Goal: Task Accomplishment & Management: Manage account settings

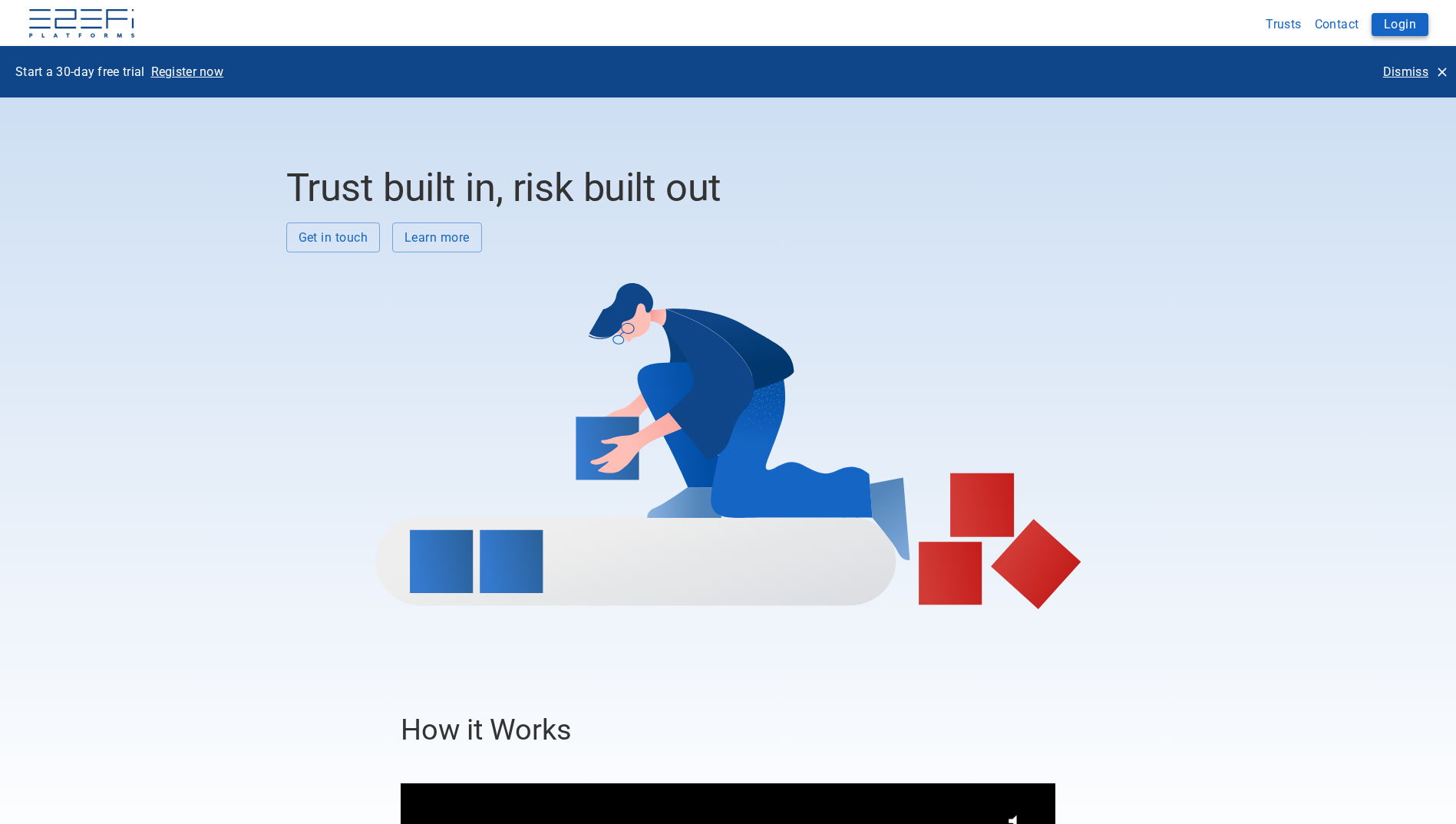
click at [1400, 22] on button "Login" at bounding box center [1400, 24] width 56 height 23
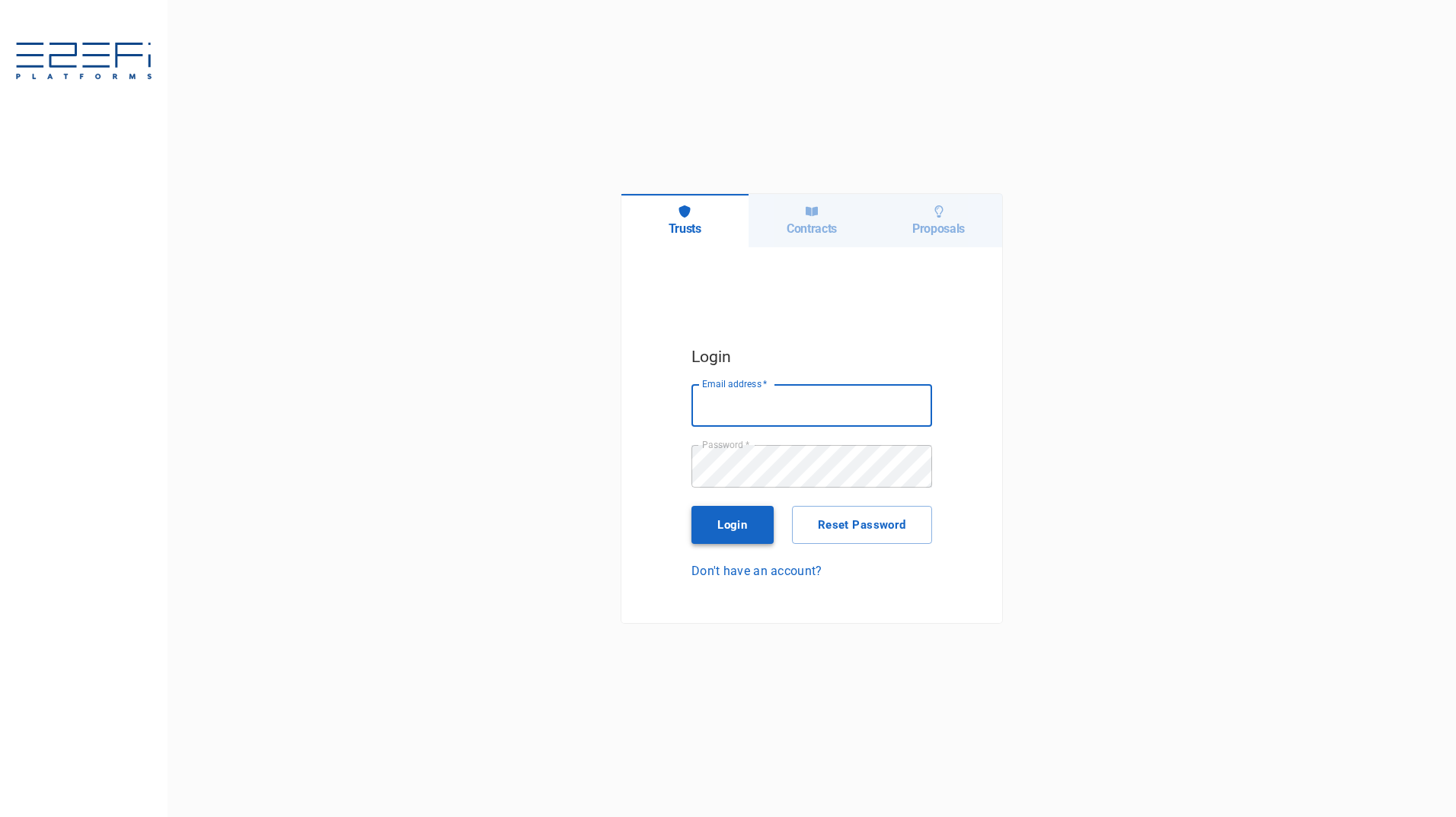
type input "maxine@fara.au"
click at [723, 518] on button "Login" at bounding box center [732, 526] width 82 height 38
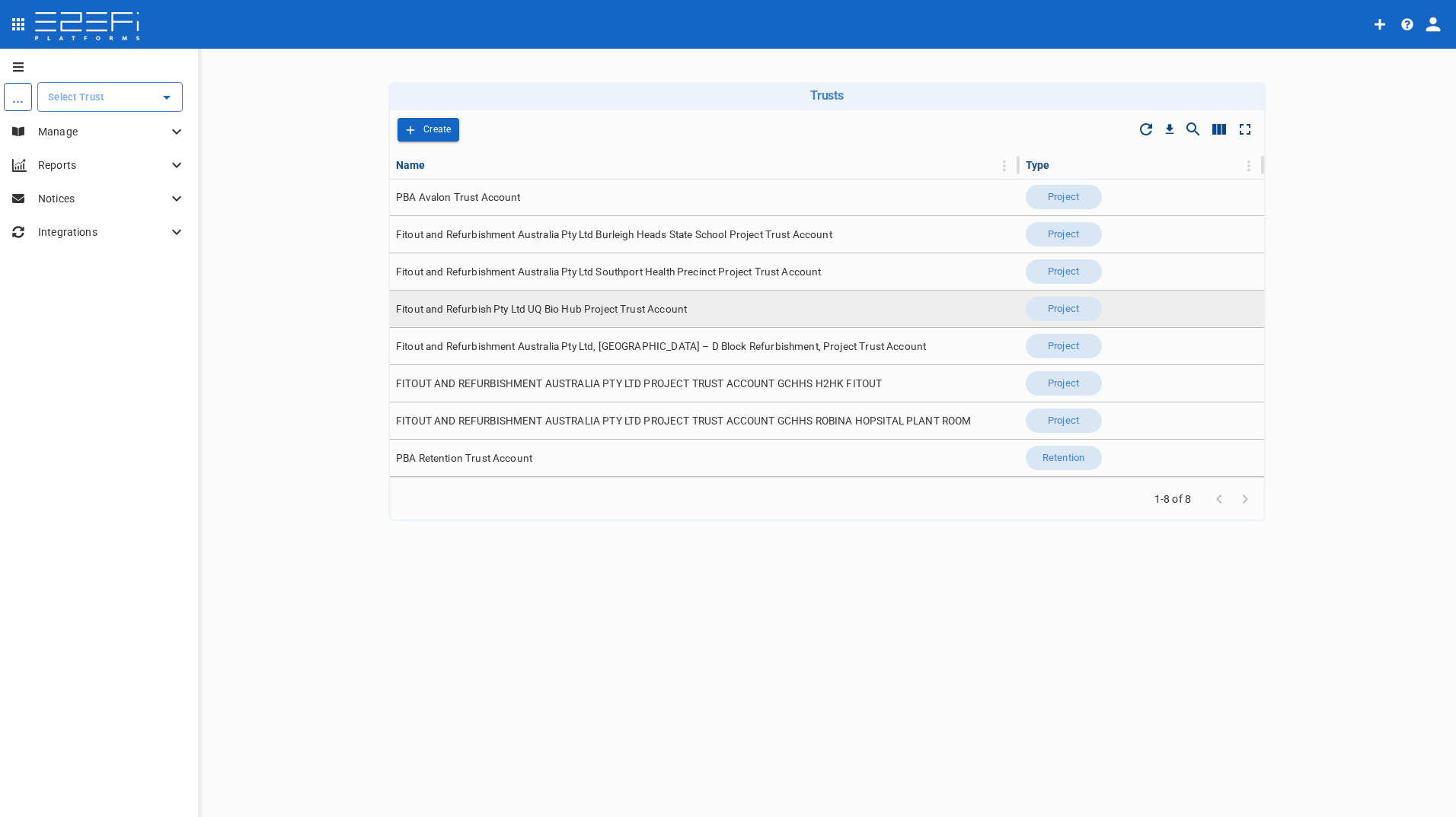
click at [592, 312] on span "Fitout and Refurbish Pty Ltd UQ Bio Hub Project Trust Account" at bounding box center [541, 310] width 290 height 15
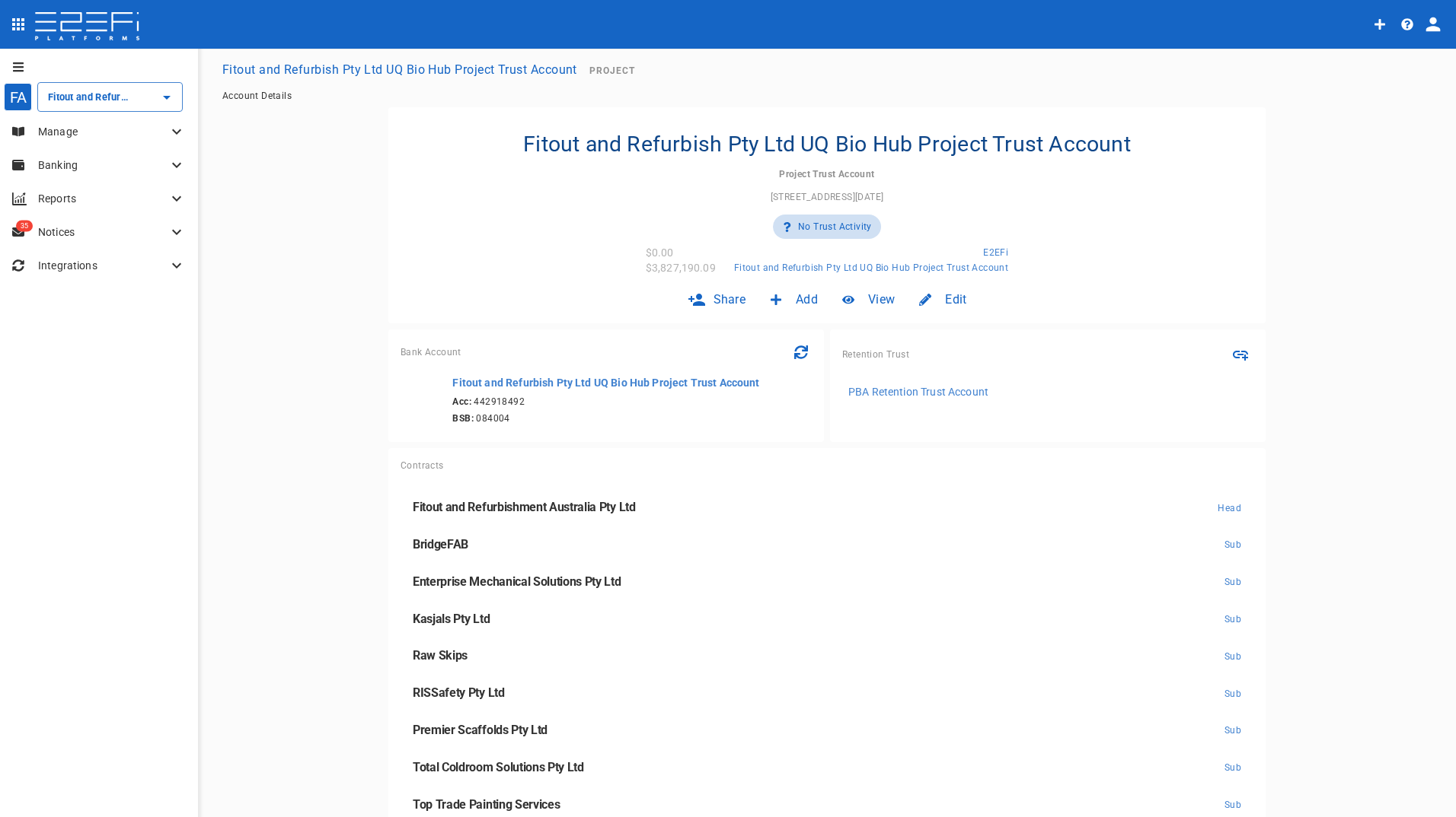
click at [65, 133] on p "Manage" at bounding box center [103, 131] width 129 height 16
click at [65, 230] on div "Claims" at bounding box center [109, 226] width 154 height 19
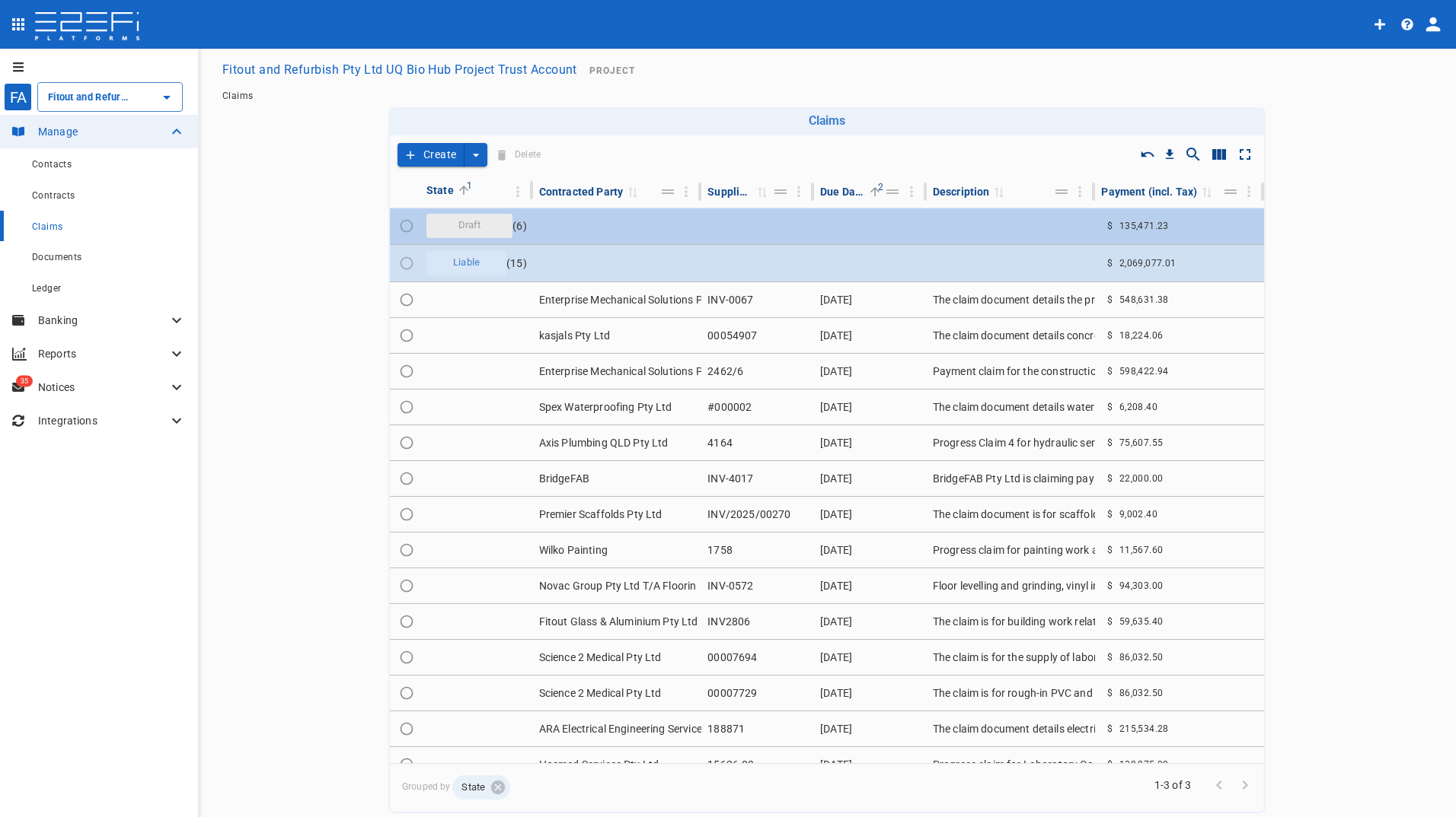
click at [462, 225] on span "Draft" at bounding box center [469, 225] width 41 height 15
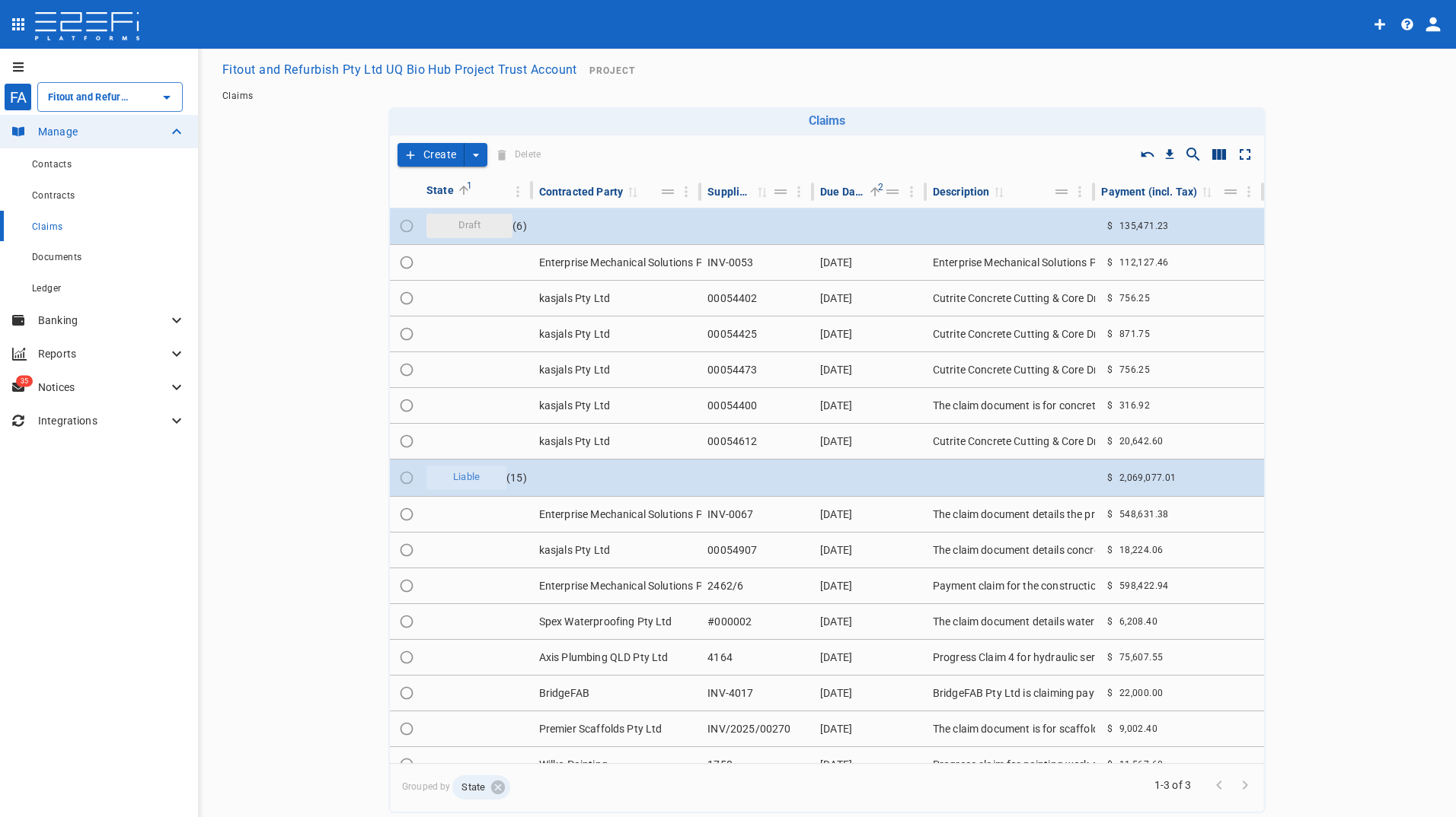
click at [425, 153] on button "Create" at bounding box center [431, 155] width 67 height 24
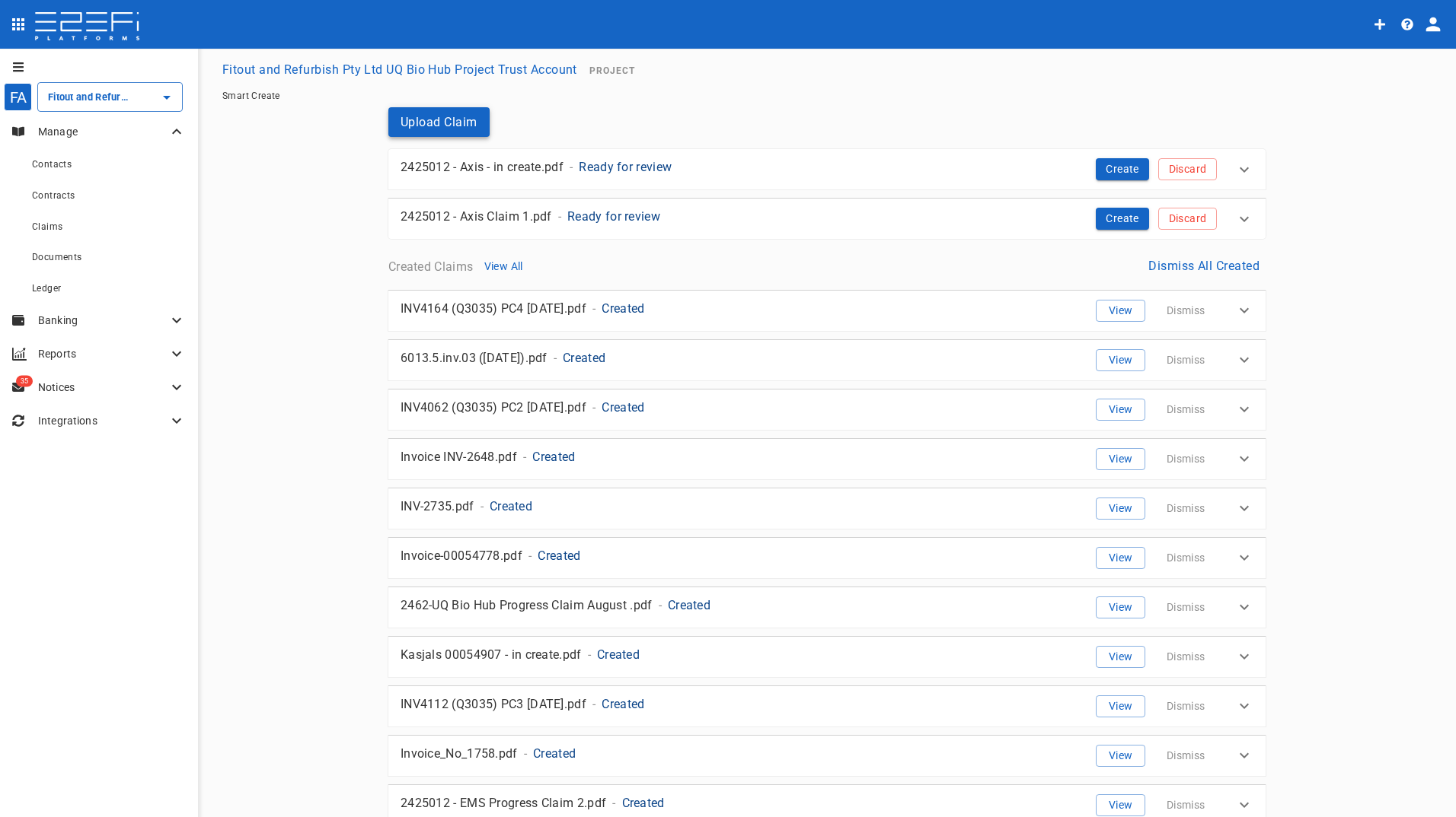
click at [442, 117] on button "Upload Claim" at bounding box center [439, 122] width 102 height 29
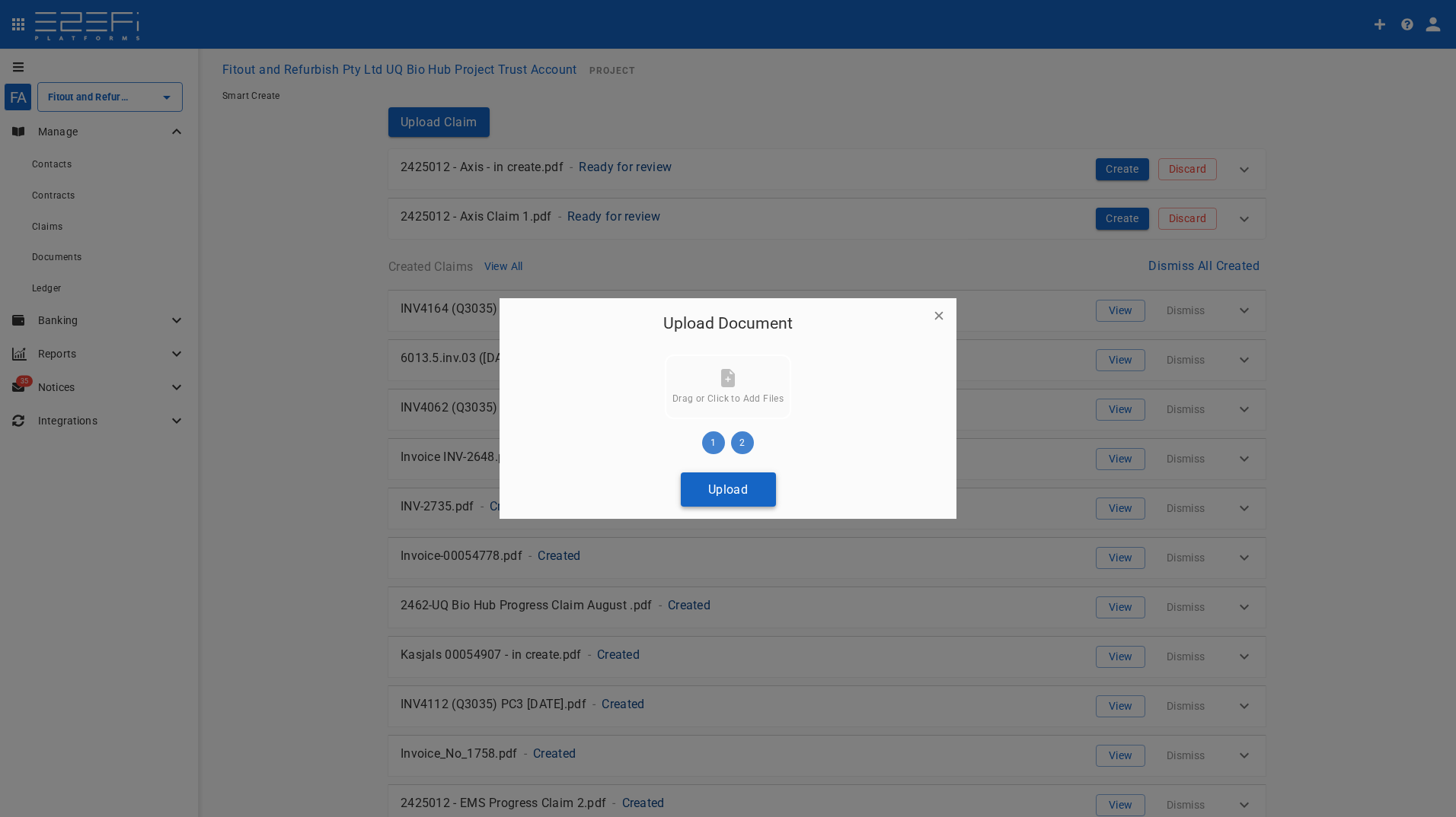
click at [723, 491] on button "Upload" at bounding box center [728, 489] width 95 height 34
